Goal: Information Seeking & Learning: Learn about a topic

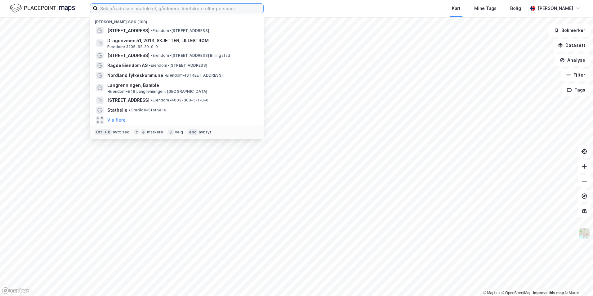
paste input "[STREET_ADDRESS]"
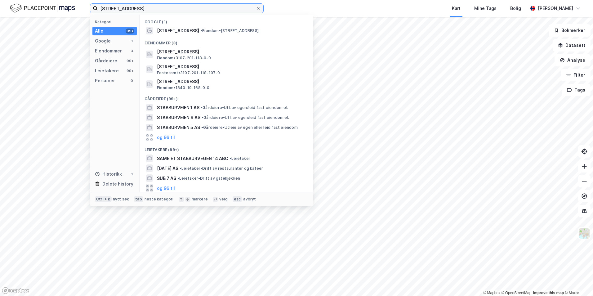
type input "Stabburveien 7"
click at [176, 27] on span "Stabburveien 7" at bounding box center [178, 30] width 42 height 7
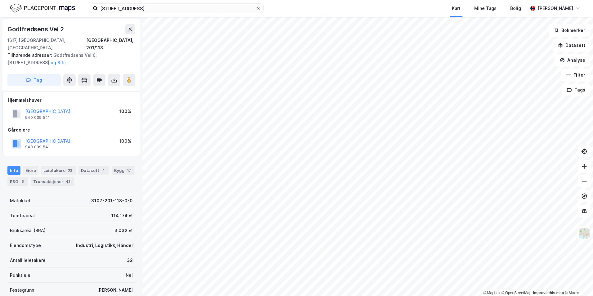
click at [98, 24] on div "Godtfredsens Vei 2 1617, Fredrikstad, Østfold Fredrikstad, 201/118 Tilhørende a…" at bounding box center [71, 55] width 138 height 72
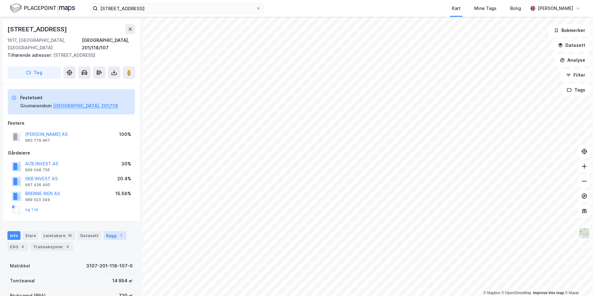
click at [114, 231] on div "Bygg 1" at bounding box center [115, 235] width 23 height 9
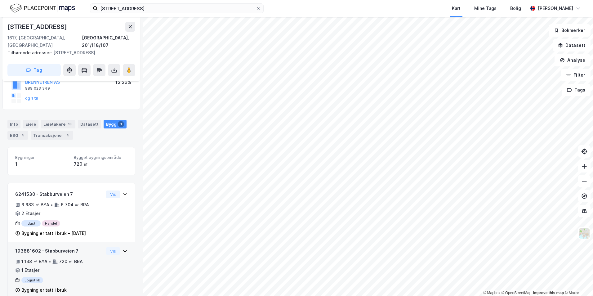
scroll to position [117, 0]
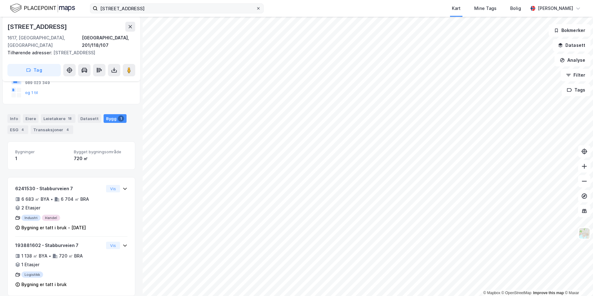
click at [259, 6] on div at bounding box center [259, 8] width 4 height 5
click at [256, 6] on input "Stabburveien 7" at bounding box center [177, 8] width 158 height 9
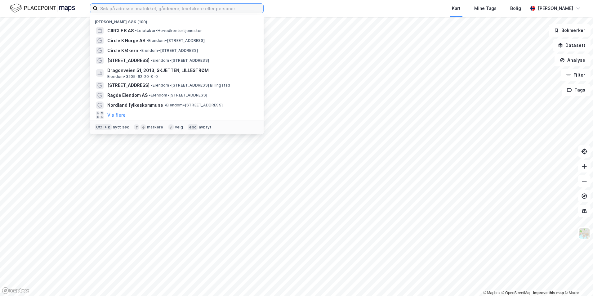
click at [195, 11] on input at bounding box center [181, 8] width 166 height 9
paste input "CIRCLE K NORGE AS"
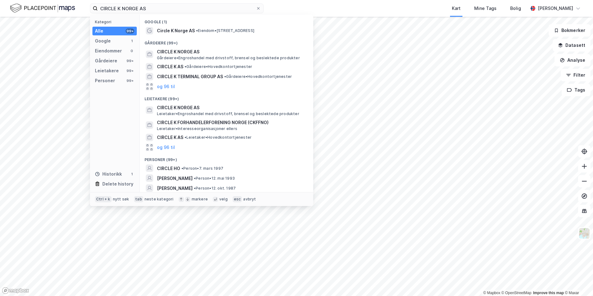
click at [196, 27] on div "Circle K Norge AS • Eiendom • Schweigaards gate 16, 0191 Oslo" at bounding box center [232, 30] width 150 height 7
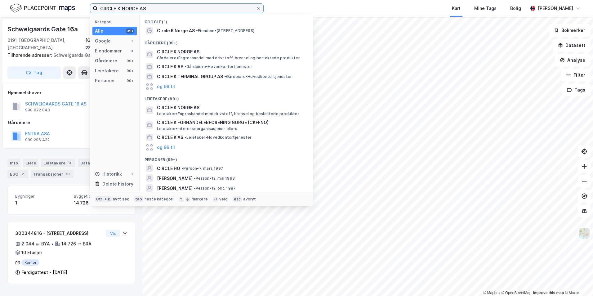
click at [162, 8] on input "CIRCLE K NORGE AS" at bounding box center [177, 8] width 158 height 9
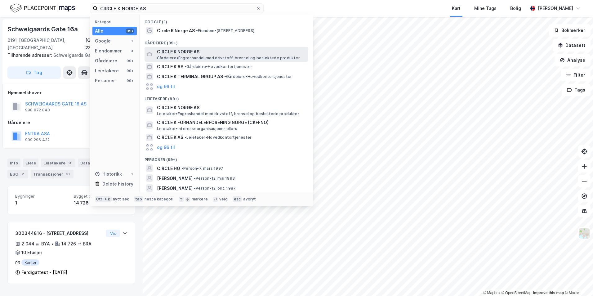
click at [201, 56] on span "Gårdeiere • Engroshandel med drivstoff, brensel og beslektede produkter" at bounding box center [228, 58] width 143 height 5
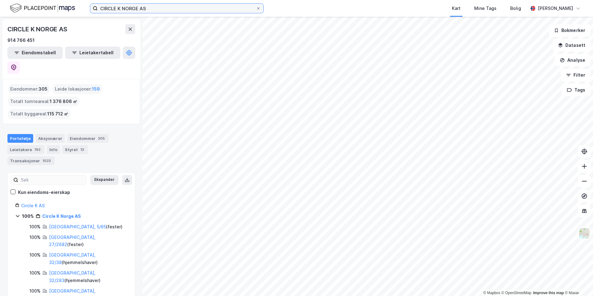
drag, startPoint x: 143, startPoint y: 9, endPoint x: 47, endPoint y: 5, distance: 96.3
click at [47, 5] on div "CIRCLE K NORGE AS Kart Mine Tags Bolig Christer Svensen" at bounding box center [296, 8] width 593 height 17
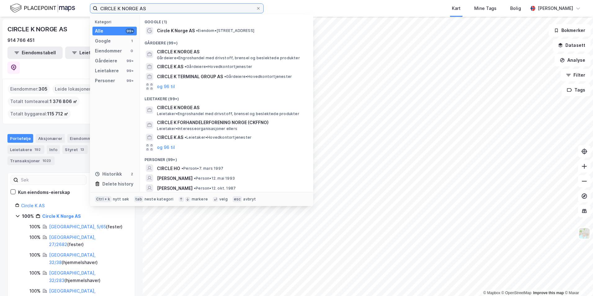
paste input "Stabburveien 7"
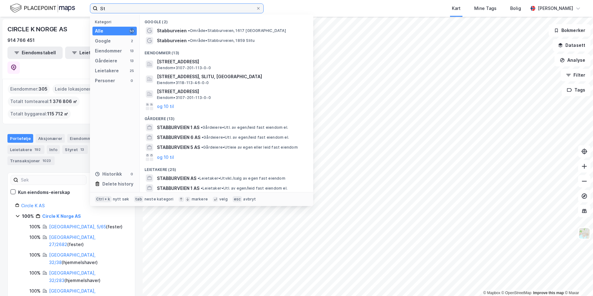
type input "S"
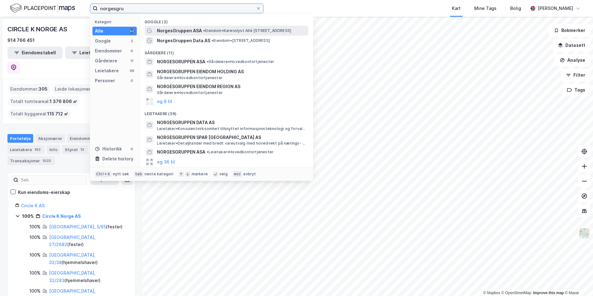
type input "norgesgru"
click at [184, 34] on span "NorgesGruppen ASA" at bounding box center [179, 30] width 45 height 7
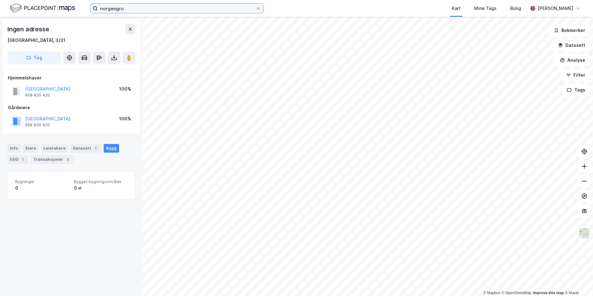
click at [130, 8] on input "norgesgru" at bounding box center [177, 8] width 158 height 9
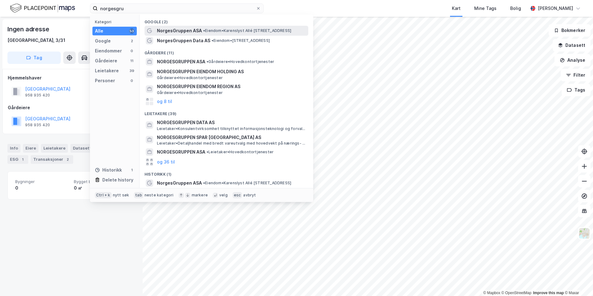
click at [191, 29] on span "NorgesGruppen ASA" at bounding box center [179, 30] width 45 height 7
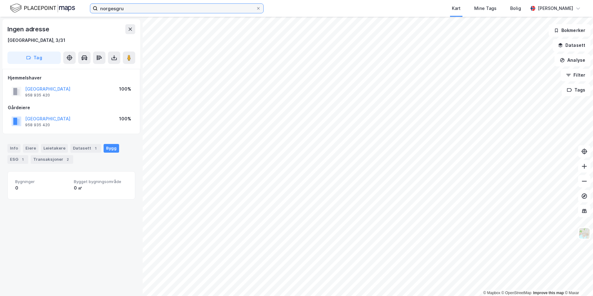
click at [155, 7] on input "norgesgru" at bounding box center [177, 8] width 158 height 9
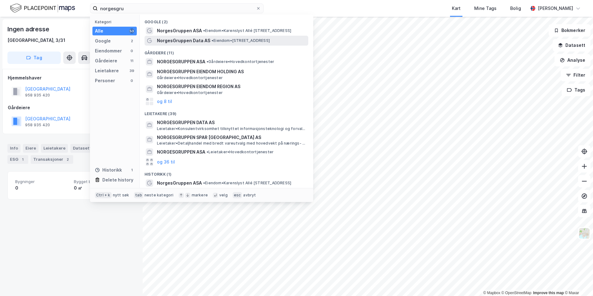
click at [168, 41] on span "NorgesGruppen Data AS" at bounding box center [183, 40] width 53 height 7
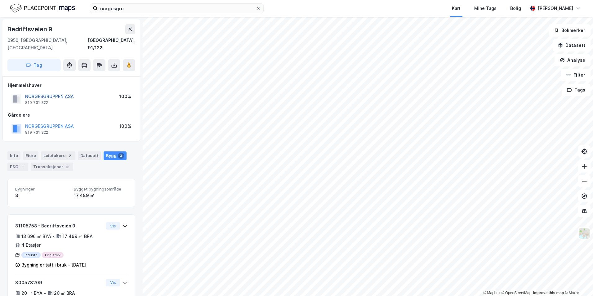
click at [0, 0] on button "NORGESGRUPPEN ASA" at bounding box center [0, 0] width 0 height 0
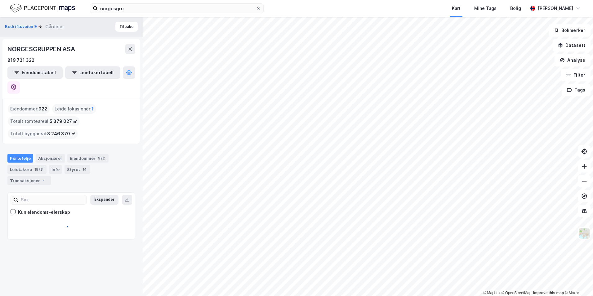
click at [118, 108] on div "Eiendommer : 922 Leide lokasjoner : 1 Totalt tomteareal : 5 379 027 ㎡ Totalt by…" at bounding box center [71, 121] width 127 height 35
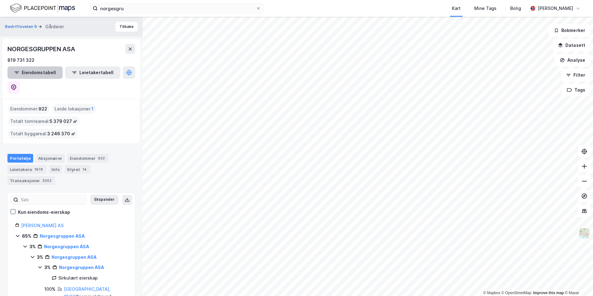
click at [39, 74] on button "Eiendomstabell" at bounding box center [34, 72] width 55 height 12
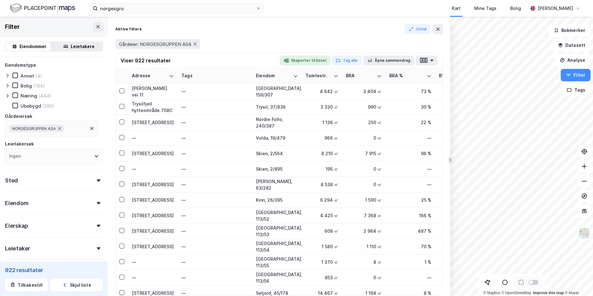
click at [33, 97] on div "Næring" at bounding box center [28, 96] width 17 height 6
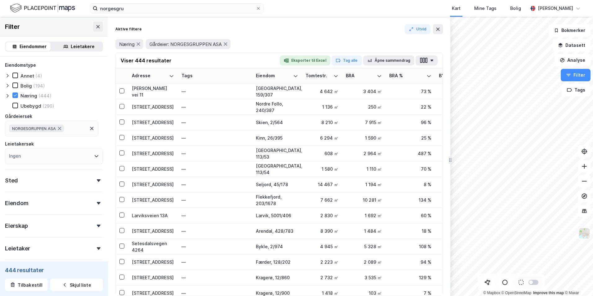
click at [67, 91] on div "Eiendomstype Annet (4) Bolig (194) Næring (444) Ubebygd (290) Gårdeiersøk NORGE…" at bounding box center [54, 112] width 98 height 103
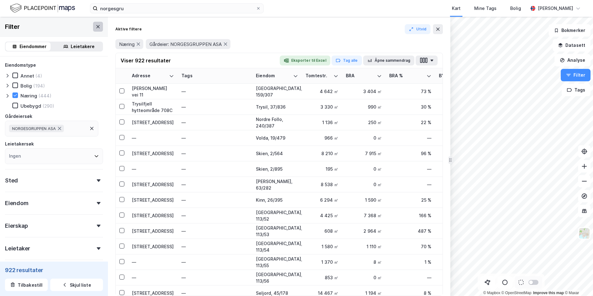
click at [96, 25] on icon at bounding box center [98, 26] width 5 height 5
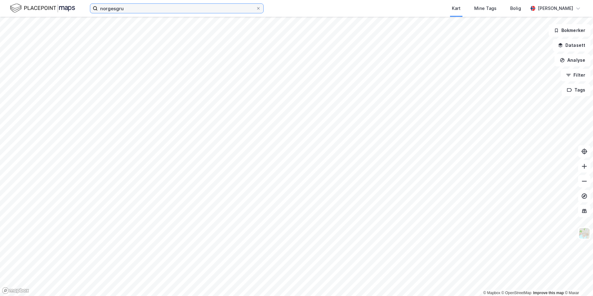
click at [130, 11] on input "norgesgru" at bounding box center [177, 8] width 158 height 9
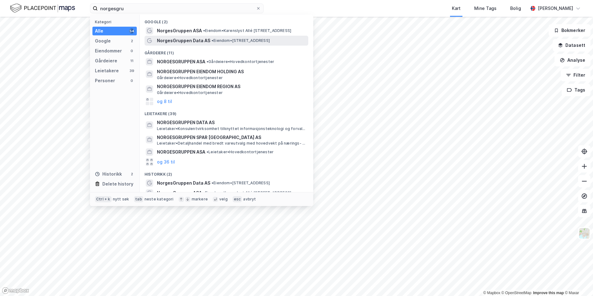
click at [186, 42] on span "NorgesGruppen Data AS" at bounding box center [183, 40] width 53 height 7
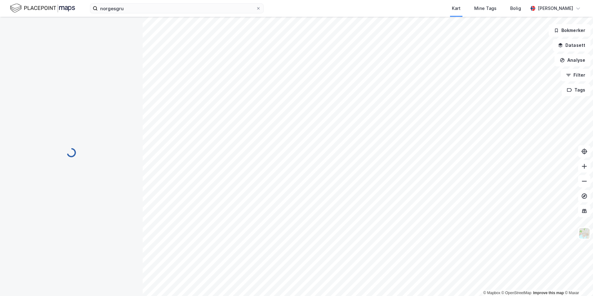
scroll to position [76, 0]
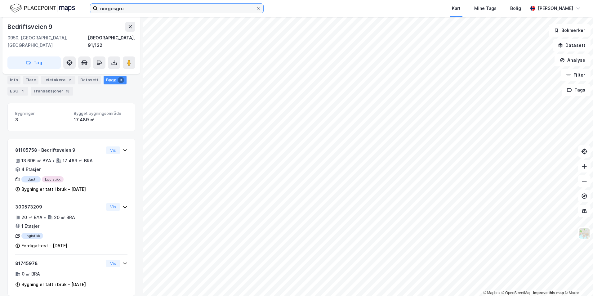
click at [131, 8] on input "norgesgru" at bounding box center [177, 8] width 158 height 9
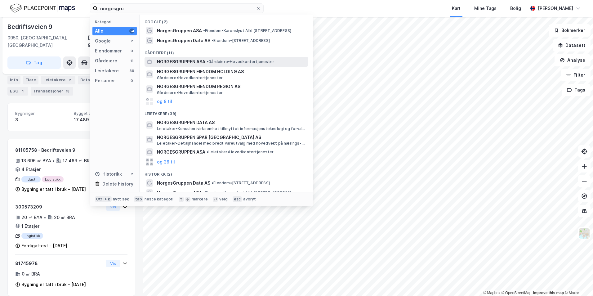
click at [205, 64] on span "NORGESGRUPPEN ASA" at bounding box center [181, 61] width 48 height 7
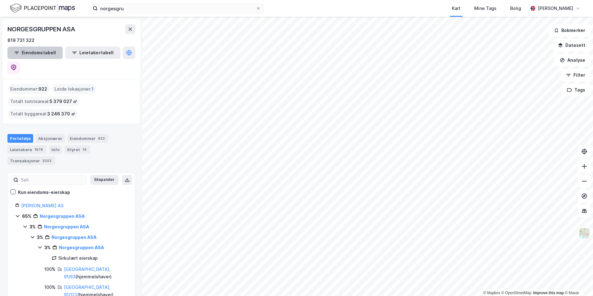
click at [43, 58] on button "Eiendomstabell" at bounding box center [34, 53] width 55 height 12
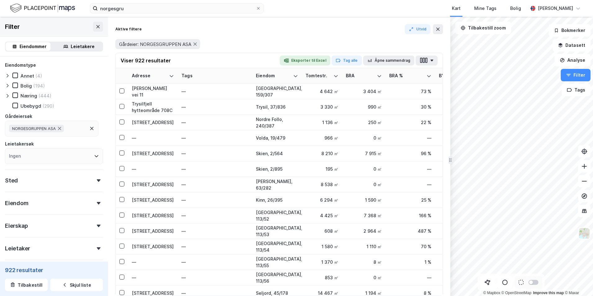
click at [35, 94] on div "Næring" at bounding box center [28, 96] width 17 height 6
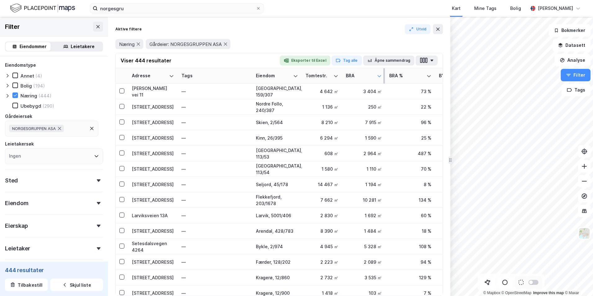
click at [377, 74] on icon at bounding box center [379, 76] width 5 height 5
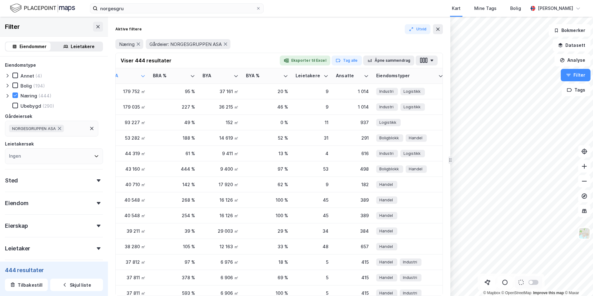
scroll to position [0, 238]
click at [286, 77] on icon at bounding box center [284, 76] width 5 height 5
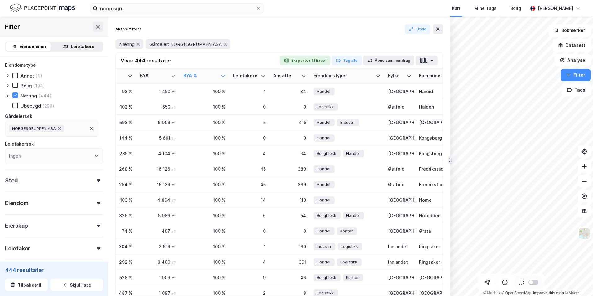
scroll to position [0, 307]
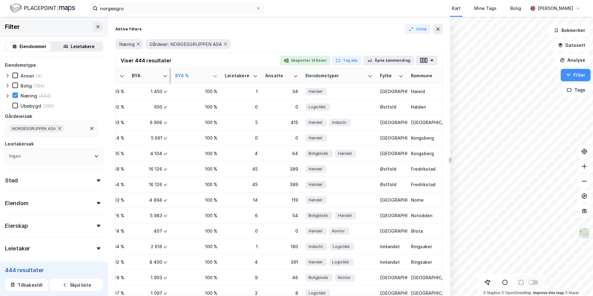
click at [161, 74] on div "BYA" at bounding box center [150, 76] width 36 height 6
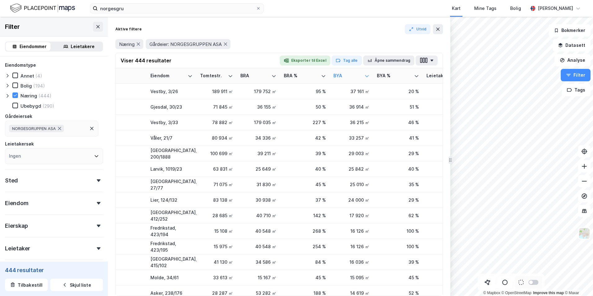
scroll to position [0, 0]
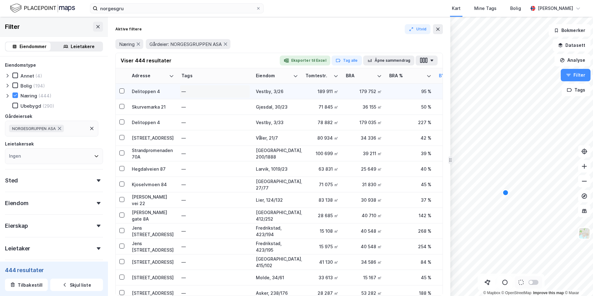
click at [196, 88] on div "—" at bounding box center [215, 92] width 67 height 10
click at [165, 87] on td "Delitoppen 4" at bounding box center [153, 92] width 50 height 16
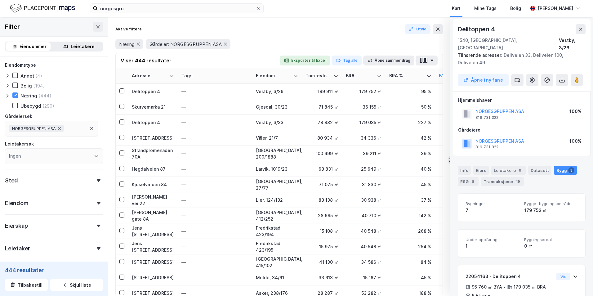
click at [515, 108] on div "NORGESGRUPPEN ASA" at bounding box center [500, 111] width 49 height 7
click at [0, 0] on button "NORGESGRUPPEN ASA" at bounding box center [0, 0] width 0 height 0
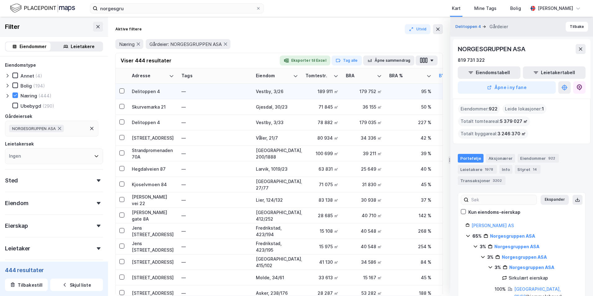
click at [151, 88] on td "Delitoppen 4" at bounding box center [153, 92] width 50 height 16
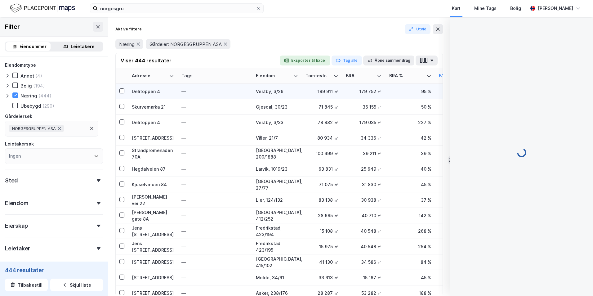
scroll to position [76, 0]
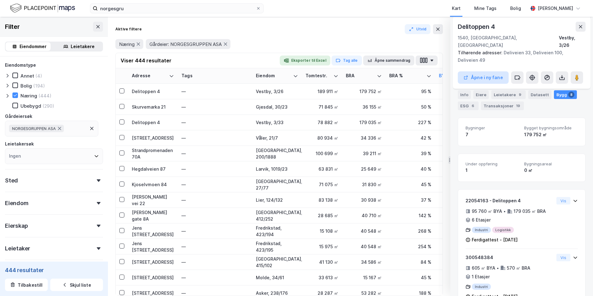
click at [495, 71] on button "Åpne i ny fane" at bounding box center [483, 77] width 51 height 12
click at [151, 153] on div "Strandpromenaden 70A" at bounding box center [153, 153] width 42 height 13
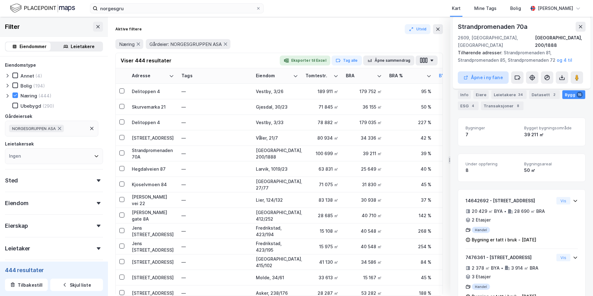
click at [490, 71] on button "Åpne i ny fane" at bounding box center [483, 77] width 51 height 12
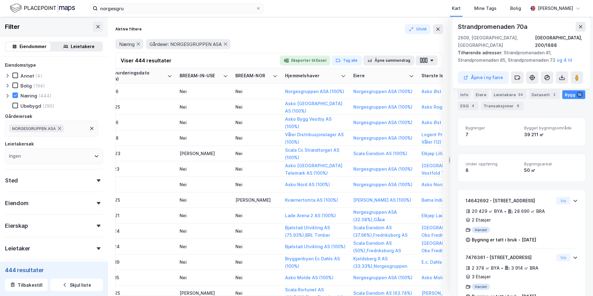
scroll to position [0, 1003]
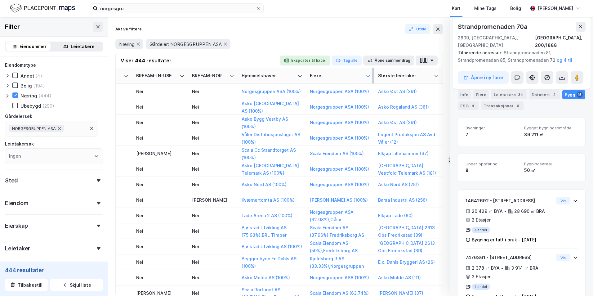
click at [366, 74] on icon at bounding box center [368, 76] width 5 height 5
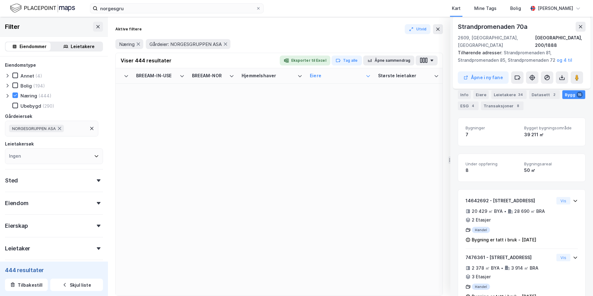
scroll to position [0, 998]
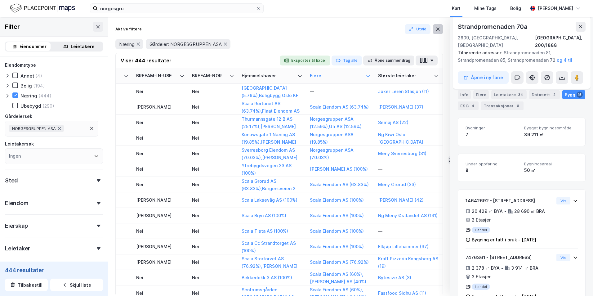
click at [436, 28] on icon at bounding box center [438, 29] width 5 height 5
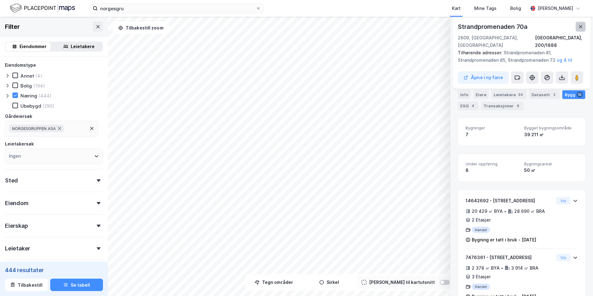
click at [583, 25] on icon at bounding box center [580, 26] width 5 height 5
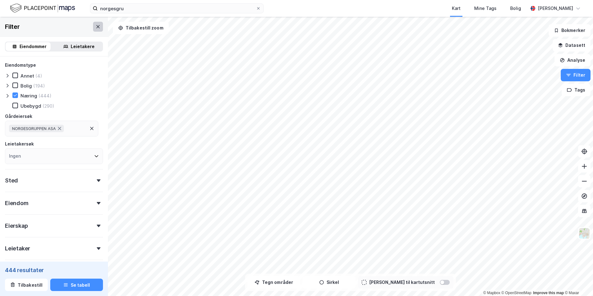
click at [96, 28] on icon at bounding box center [98, 26] width 5 height 5
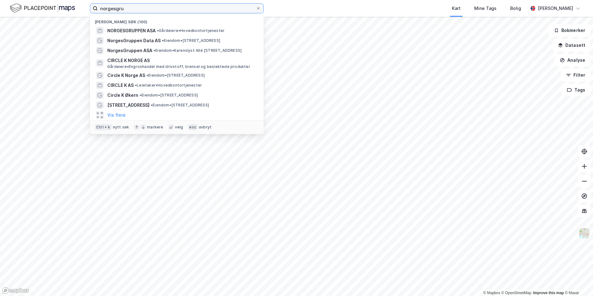
click at [150, 8] on input "norgesgru" at bounding box center [177, 8] width 158 height 9
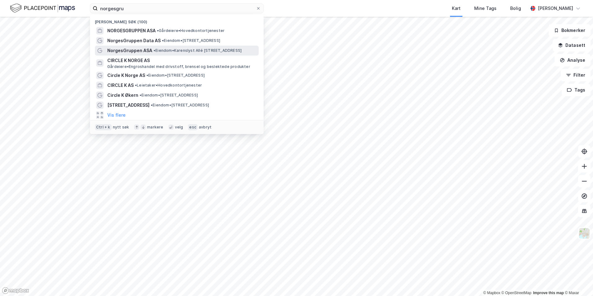
click at [158, 47] on div "NorgesGruppen ASA • Eiendom • Karenslyst Allé 12-14, 0278 Oslo" at bounding box center [182, 50] width 150 height 7
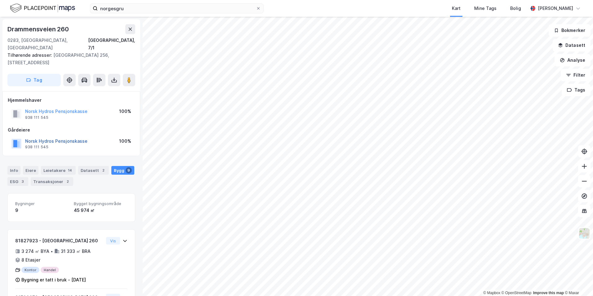
click at [0, 0] on button "Norsk Hydros Pensjonskasse" at bounding box center [0, 0] width 0 height 0
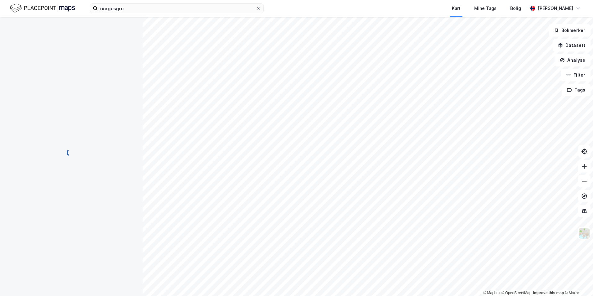
scroll to position [1, 0]
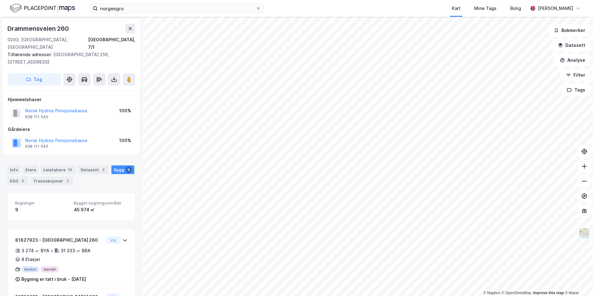
click at [98, 54] on div "Tilhørende adresser: Drammensveien 256, Drammensveien 258" at bounding box center [68, 58] width 123 height 15
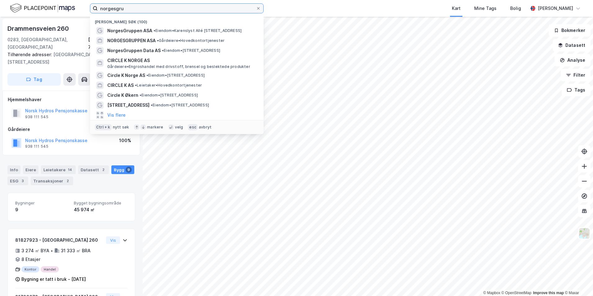
drag, startPoint x: 129, startPoint y: 7, endPoint x: 69, endPoint y: 6, distance: 59.9
click at [71, 6] on div "norgesgru Nylige søk (100) NorgesGruppen ASA • Eiendom • Karenslyst Allé 12-14,…" at bounding box center [296, 8] width 593 height 17
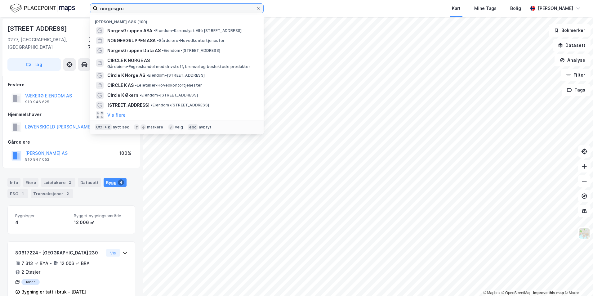
scroll to position [1, 0]
drag, startPoint x: 258, startPoint y: 8, endPoint x: 208, endPoint y: 9, distance: 50.3
click at [258, 8] on icon at bounding box center [259, 9] width 4 height 4
click at [256, 8] on input "norgesgru" at bounding box center [177, 8] width 158 height 9
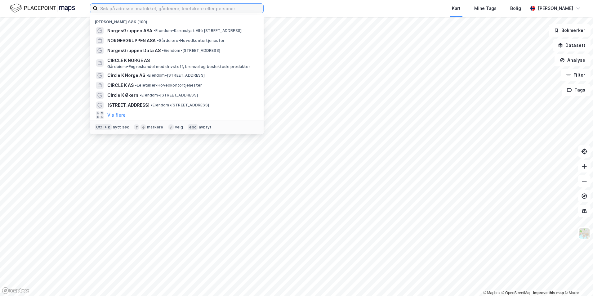
paste input "Stabburveien 7"
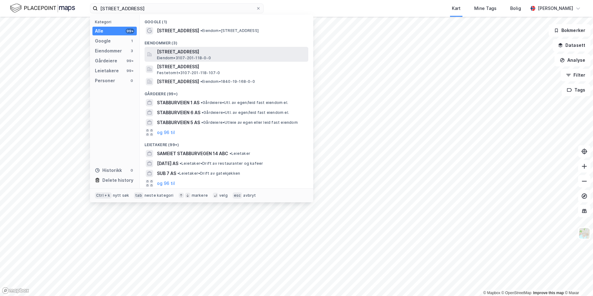
click at [222, 58] on div "Stabburveien 7, 1617, FREDRIKSTAD, FREDRIKSTAD Eiendom • 3107-201-118-0-0" at bounding box center [232, 54] width 150 height 12
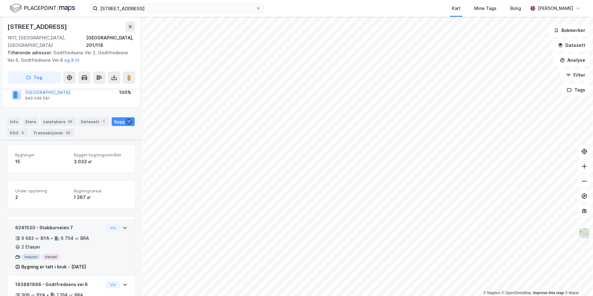
scroll to position [133, 0]
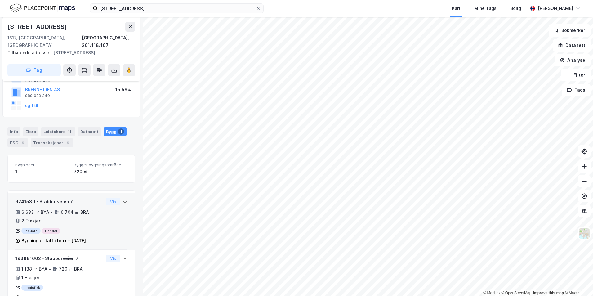
scroll to position [117, 0]
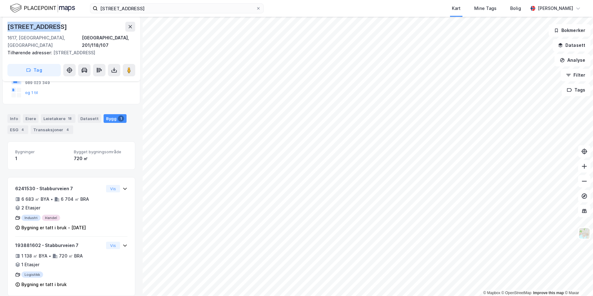
drag, startPoint x: 54, startPoint y: 25, endPoint x: 8, endPoint y: 27, distance: 46.0
click at [8, 27] on div "Stabburveien 7" at bounding box center [71, 27] width 128 height 10
copy div "Stabburveien 7"
click at [88, 49] on div "Tilhørende adresser: Stabburveien 9" at bounding box center [68, 52] width 123 height 7
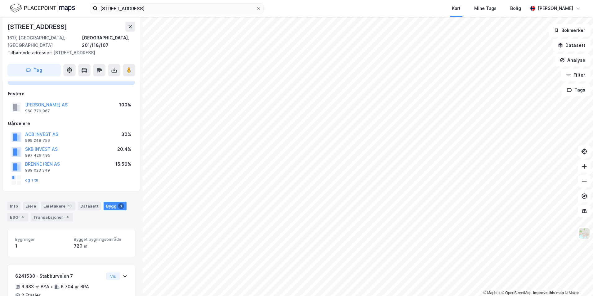
scroll to position [0, 0]
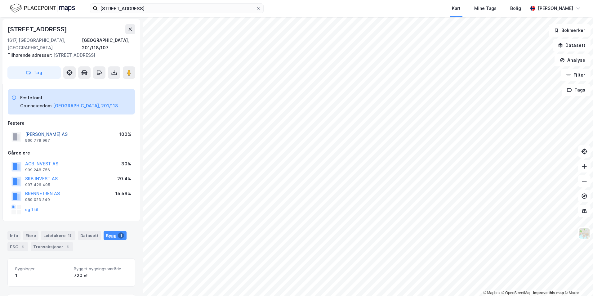
click at [0, 0] on button "Bergstrøm Sverre Eiendom AS" at bounding box center [0, 0] width 0 height 0
click at [0, 0] on button "og 1 til" at bounding box center [0, 0] width 0 height 0
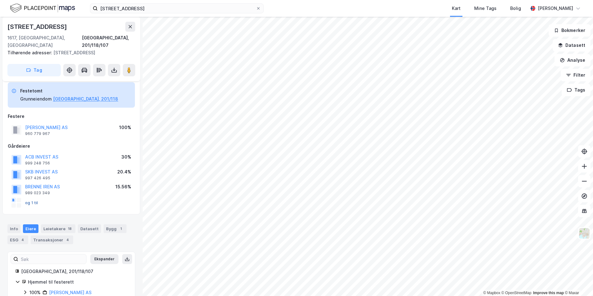
click at [0, 0] on button "og 1 til" at bounding box center [0, 0] width 0 height 0
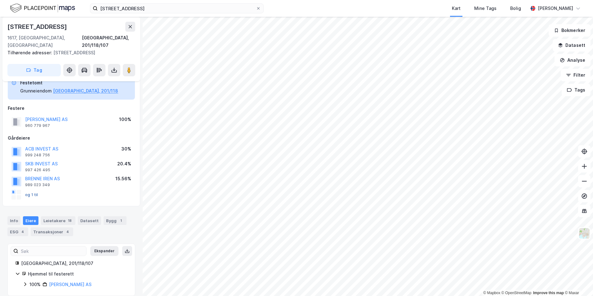
click at [0, 0] on button "og 1 til" at bounding box center [0, 0] width 0 height 0
click at [80, 134] on div "Gårdeiere" at bounding box center [71, 137] width 127 height 7
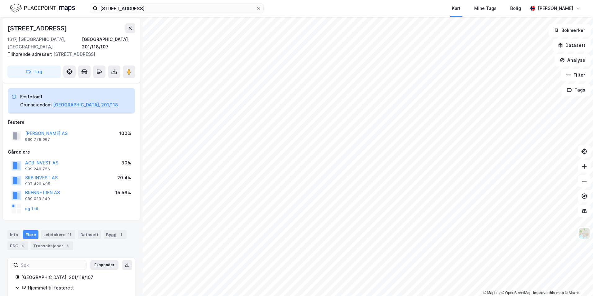
scroll to position [0, 0]
click at [110, 149] on div "Gårdeiere" at bounding box center [71, 152] width 127 height 7
click at [122, 149] on div "Gårdeiere" at bounding box center [71, 152] width 127 height 7
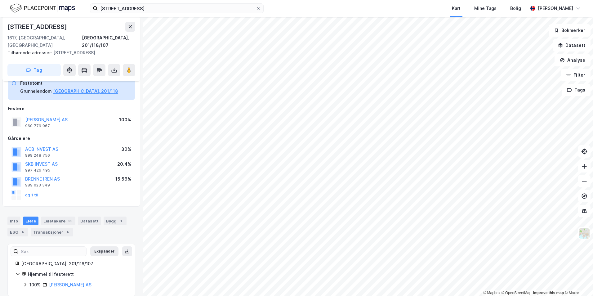
scroll to position [15, 0]
click at [104, 216] on div "Bygg 1" at bounding box center [115, 220] width 23 height 9
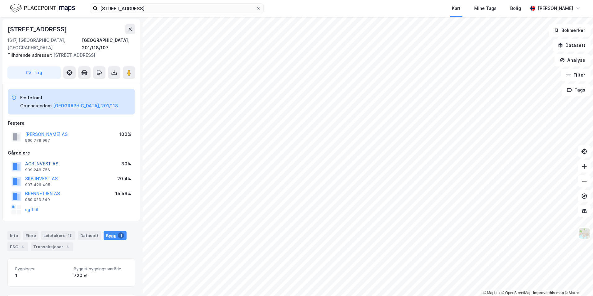
click at [0, 0] on button "ACB INVEST AS" at bounding box center [0, 0] width 0 height 0
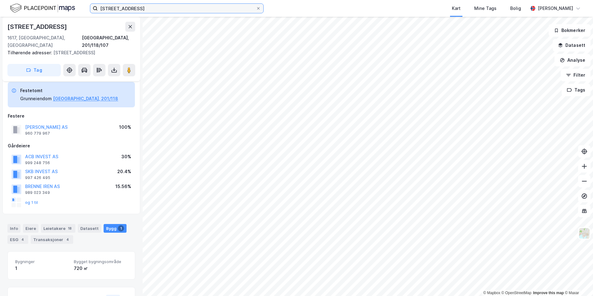
drag, startPoint x: 138, startPoint y: 8, endPoint x: 77, endPoint y: 9, distance: 61.8
click at [77, 9] on div "Stabburveien 7 Kart Mine Tags Bolig Christer Svensen" at bounding box center [296, 8] width 593 height 17
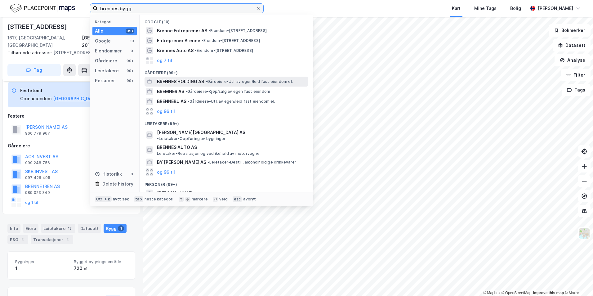
type input "brennes bygg"
click at [194, 78] on span "BRENNES HOLDING AS" at bounding box center [180, 81] width 47 height 7
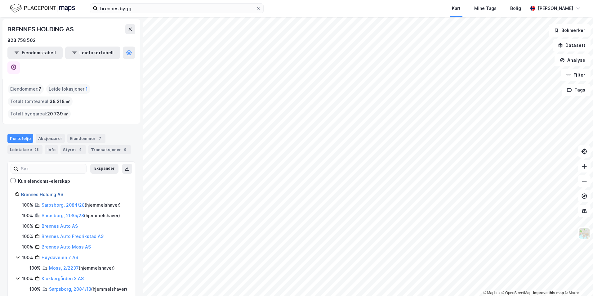
click at [52, 192] on link "Brennes Holding AS" at bounding box center [42, 194] width 42 height 5
click at [53, 192] on link "Brennes Holding AS" at bounding box center [42, 194] width 42 height 5
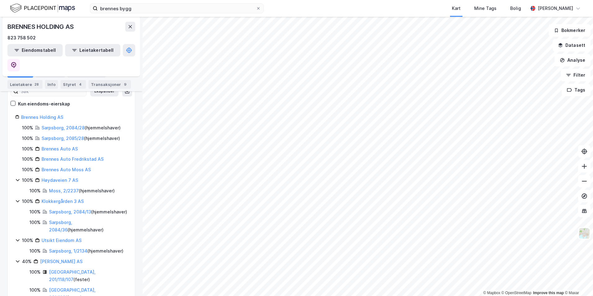
scroll to position [81, 0]
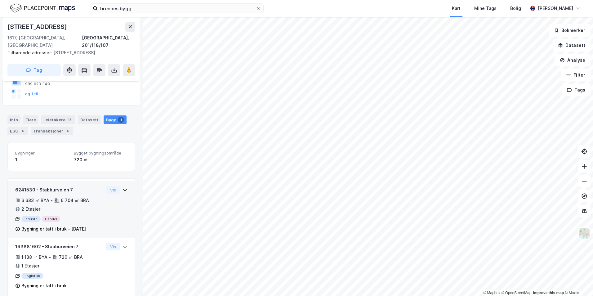
scroll to position [117, 0]
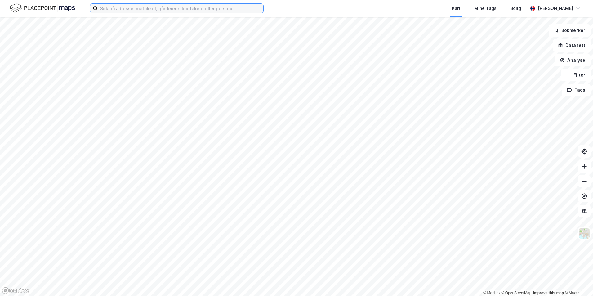
click at [142, 8] on input at bounding box center [181, 8] width 166 height 9
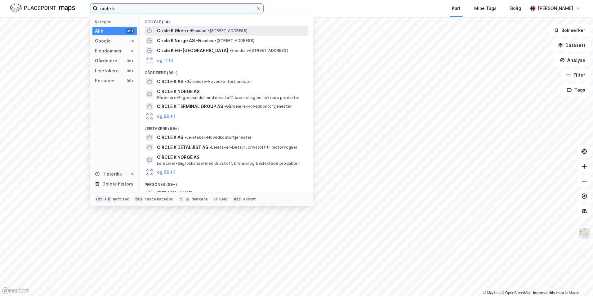
type input "cicle k"
click at [179, 29] on span "Circle K Økern" at bounding box center [172, 30] width 31 height 7
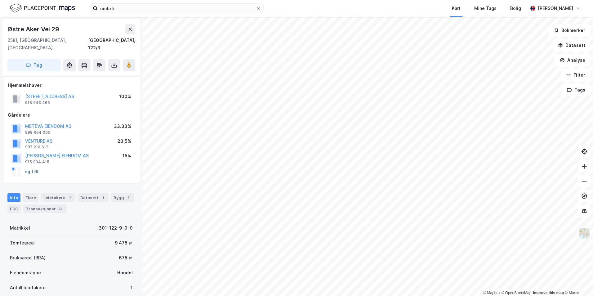
click at [0, 0] on button "og 1 til" at bounding box center [0, 0] width 0 height 0
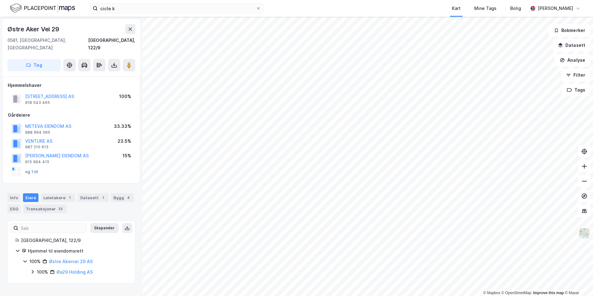
click at [0, 0] on button "og 1 til" at bounding box center [0, 0] width 0 height 0
click at [83, 100] on div "Hjemmelshaver ØSTRE AKERVEI 29 AS 918 543 465 100% Gårdeiere METEVA EIENDOM AS …" at bounding box center [71, 130] width 127 height 97
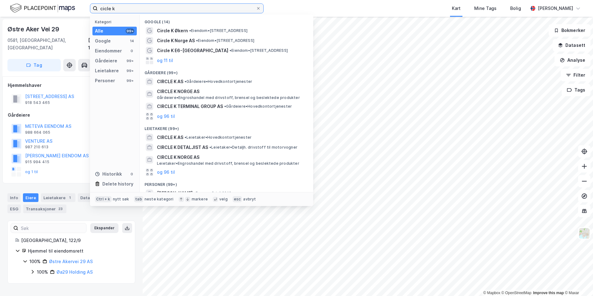
click at [159, 11] on input "cicle k" at bounding box center [177, 8] width 158 height 9
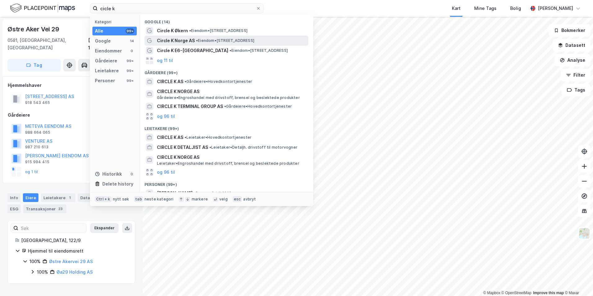
click at [182, 43] on span "Circle K Norge AS" at bounding box center [176, 40] width 38 height 7
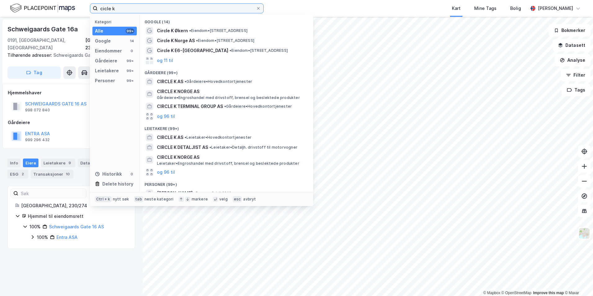
click at [137, 7] on input "cicle k" at bounding box center [177, 8] width 158 height 9
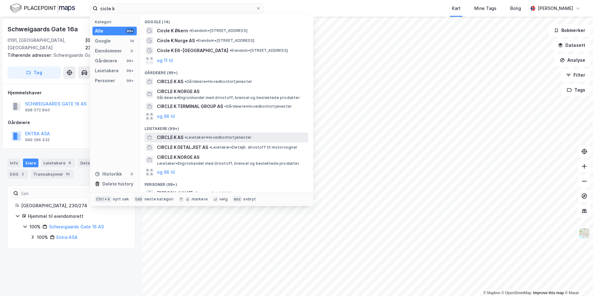
click at [232, 135] on span "• Leietaker • Hovedkontortjenester" at bounding box center [218, 137] width 67 height 5
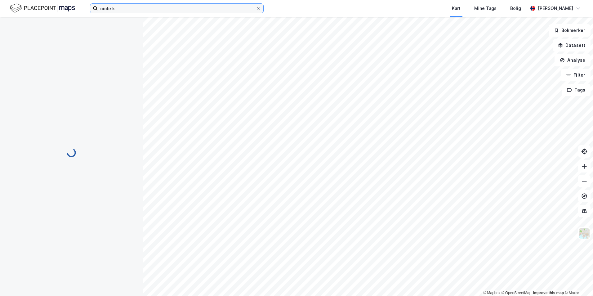
click at [135, 10] on input "cicle k" at bounding box center [177, 8] width 158 height 9
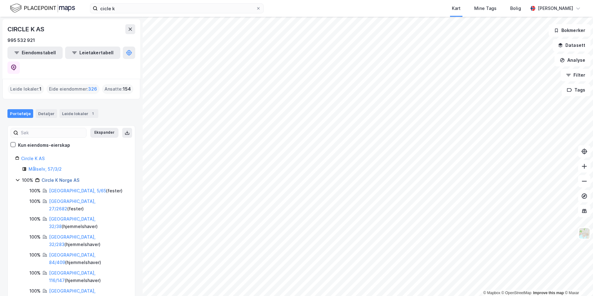
click at [58, 178] on link "Circle K Norge AS" at bounding box center [61, 180] width 38 height 5
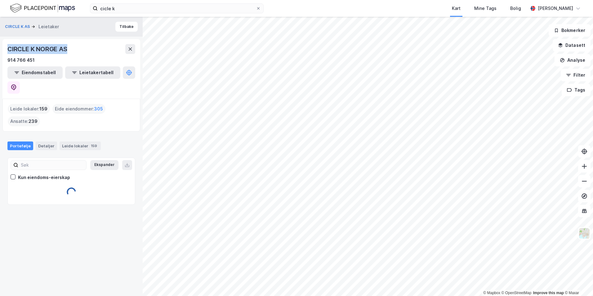
drag, startPoint x: 68, startPoint y: 49, endPoint x: 7, endPoint y: 50, distance: 61.5
click at [7, 50] on div "CIRCLE K NORGE AS 914 766 451 Eiendomstabell Leietakertabell" at bounding box center [71, 69] width 138 height 60
drag, startPoint x: 7, startPoint y: 50, endPoint x: 23, endPoint y: 47, distance: 16.0
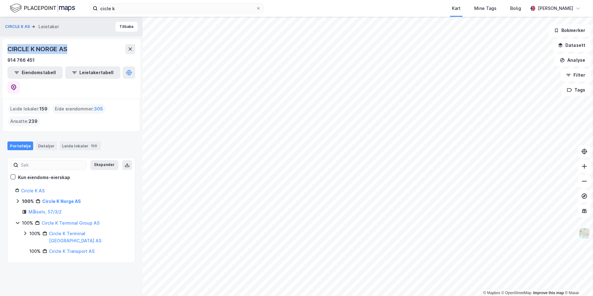
copy div "CIRCLE K NORGE AS"
click at [113, 47] on div "CIRCLE K NORGE AS" at bounding box center [71, 49] width 128 height 10
